Goal: Task Accomplishment & Management: Complete application form

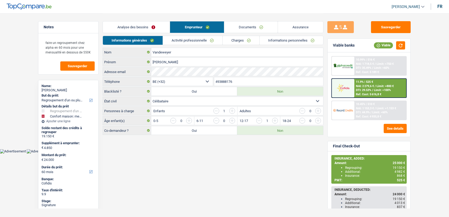
select select "refinancing"
select select "household"
select select "60"
select select "32"
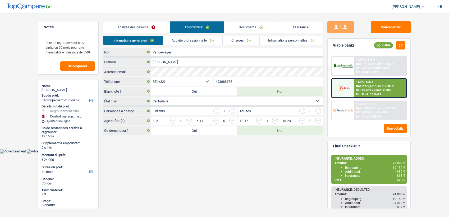
select select "single"
click at [268, 40] on link "Informations personnelles" at bounding box center [292, 40] width 64 height 9
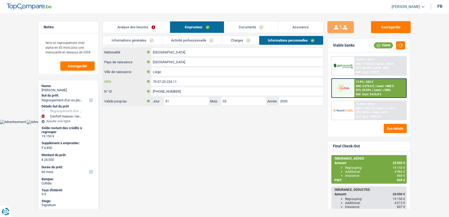
click at [178, 81] on input "79.07.20-224.11" at bounding box center [237, 81] width 172 height 8
